Goal: Find specific page/section

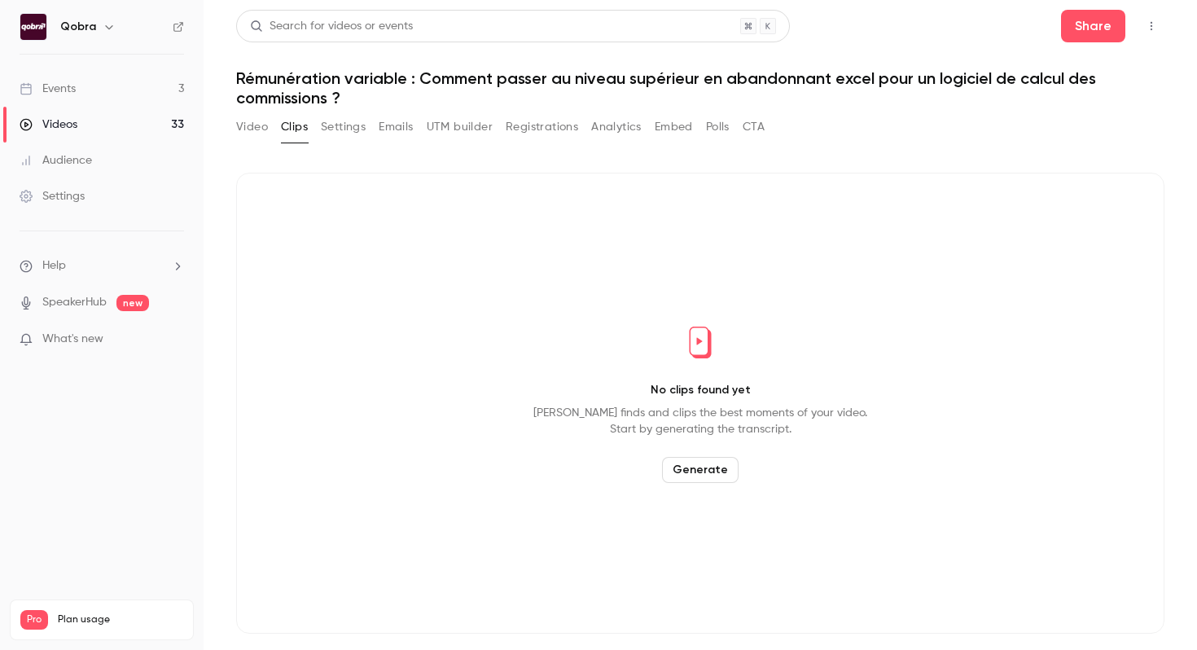
click at [143, 85] on link "Events 3" at bounding box center [102, 89] width 204 height 36
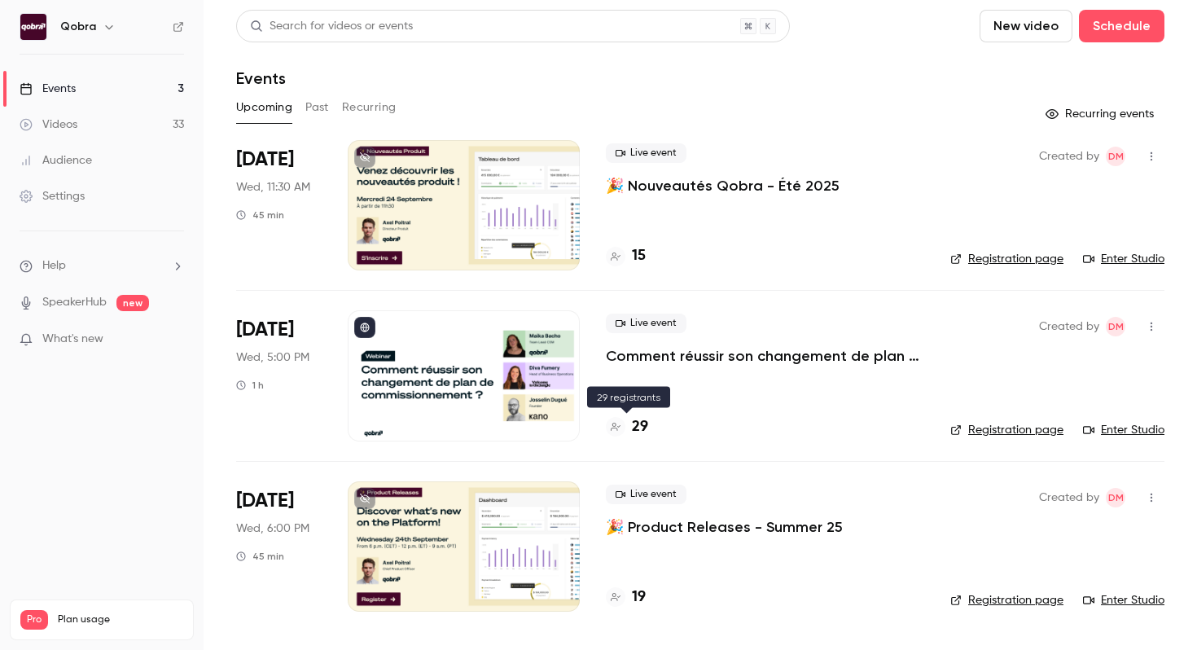
click at [644, 428] on h4 "29" at bounding box center [640, 427] width 16 height 22
